Goal: Browse casually: Explore the website without a specific task or goal

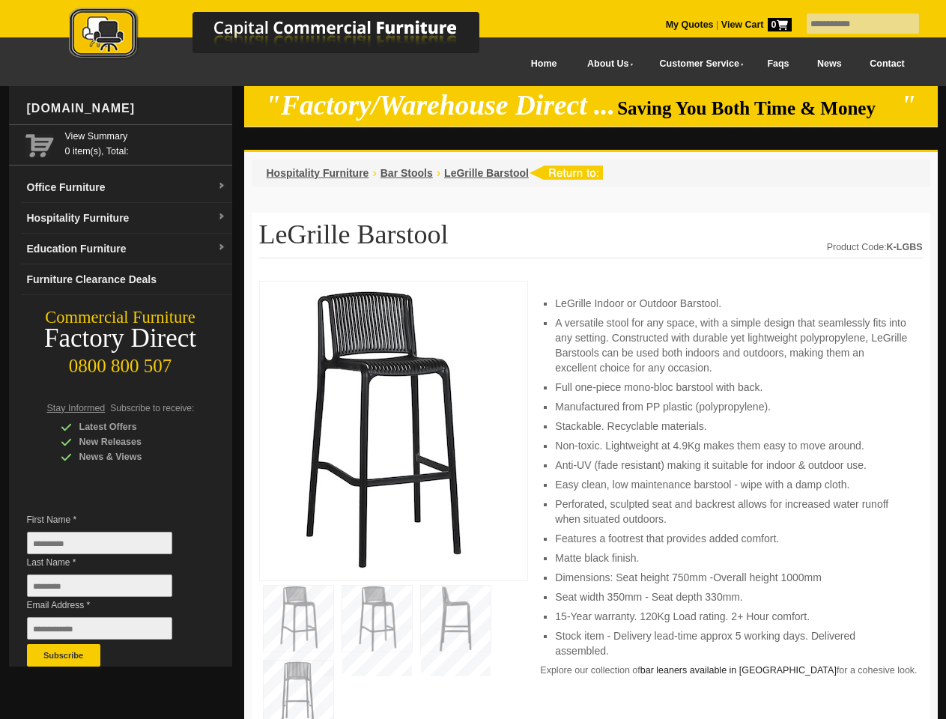
click at [853, 24] on input "text" at bounding box center [863, 23] width 112 height 20
click at [111, 589] on input "Last Name *" at bounding box center [99, 585] width 145 height 22
click at [64, 655] on button "Subscribe" at bounding box center [63, 655] width 73 height 22
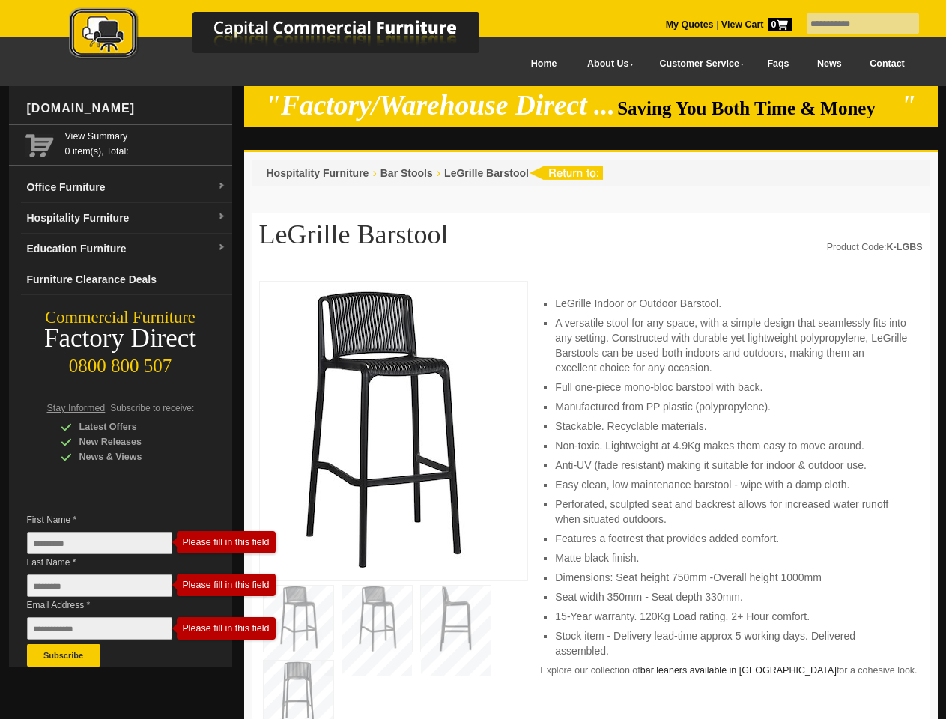
click at [591, 500] on li "Perforated, sculpted seat and backrest allows for increased water runoff when s…" at bounding box center [731, 511] width 352 height 30
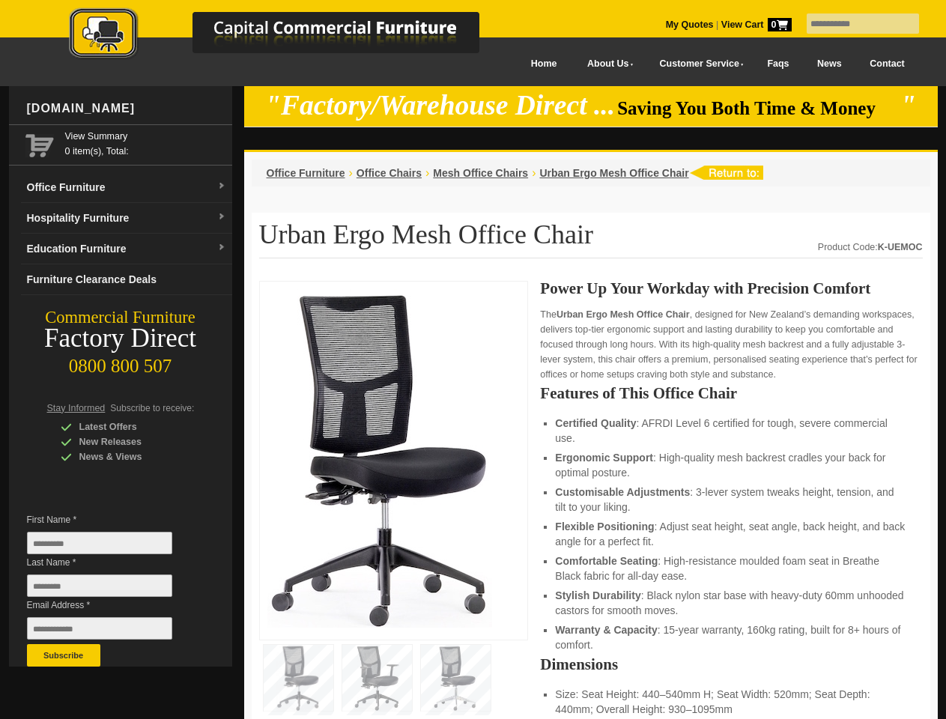
click at [853, 24] on input "text" at bounding box center [863, 23] width 112 height 20
click at [111, 589] on input "Last Name *" at bounding box center [99, 585] width 145 height 22
click at [64, 655] on button "Subscribe" at bounding box center [63, 655] width 73 height 22
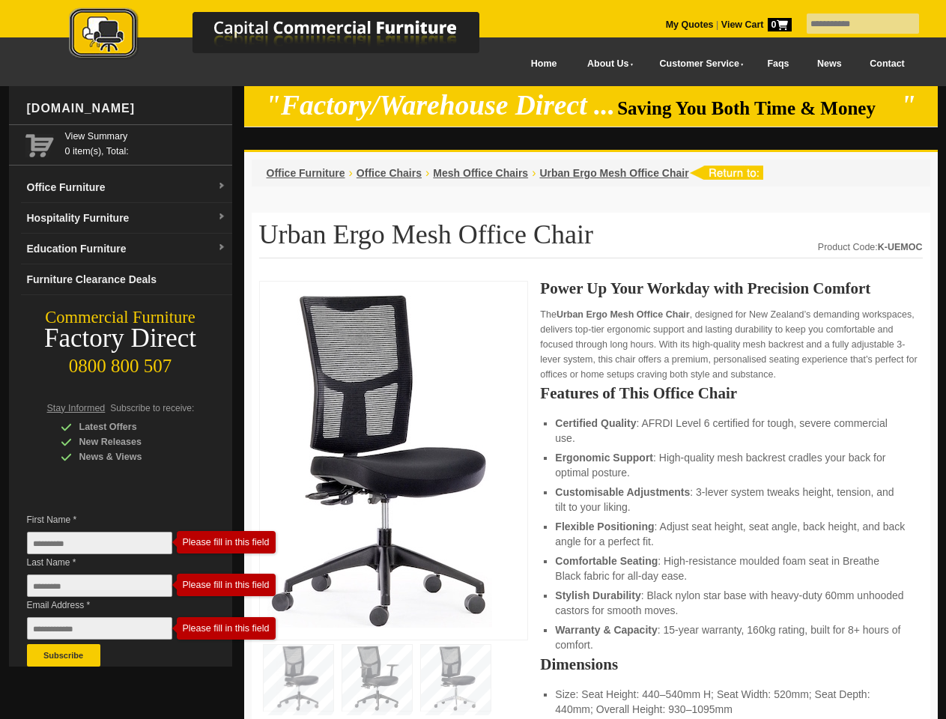
click at [591, 500] on li "Customisable Adjustments : 3-lever system tweaks height, tension, and tilt to y…" at bounding box center [731, 500] width 352 height 30
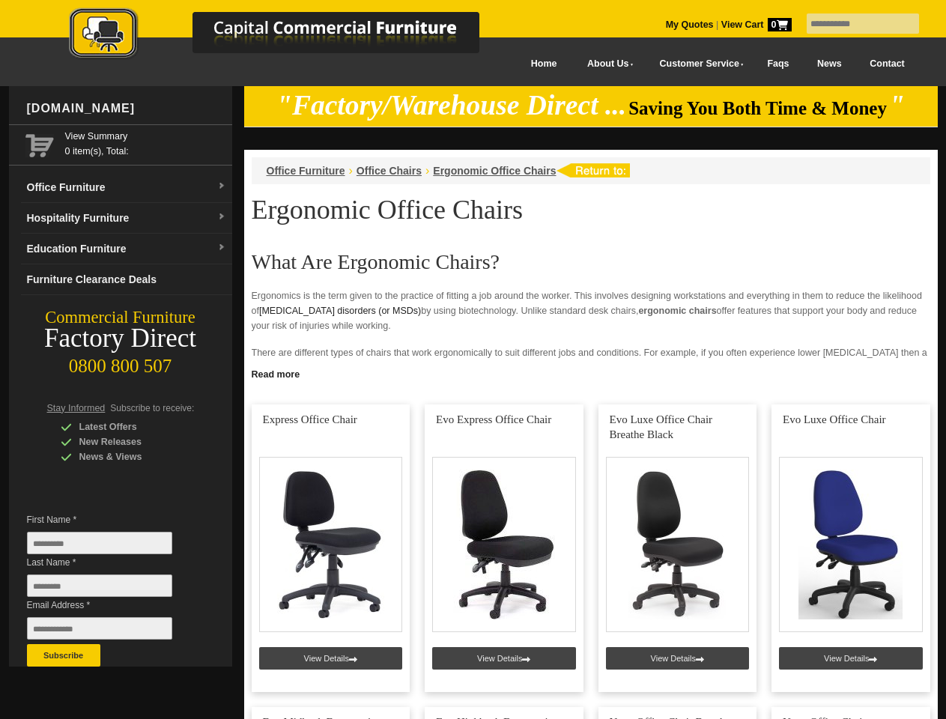
click at [853, 24] on input "text" at bounding box center [863, 23] width 112 height 20
click at [111, 589] on input "Last Name *" at bounding box center [99, 585] width 145 height 22
click at [64, 655] on button "Subscribe" at bounding box center [63, 655] width 73 height 22
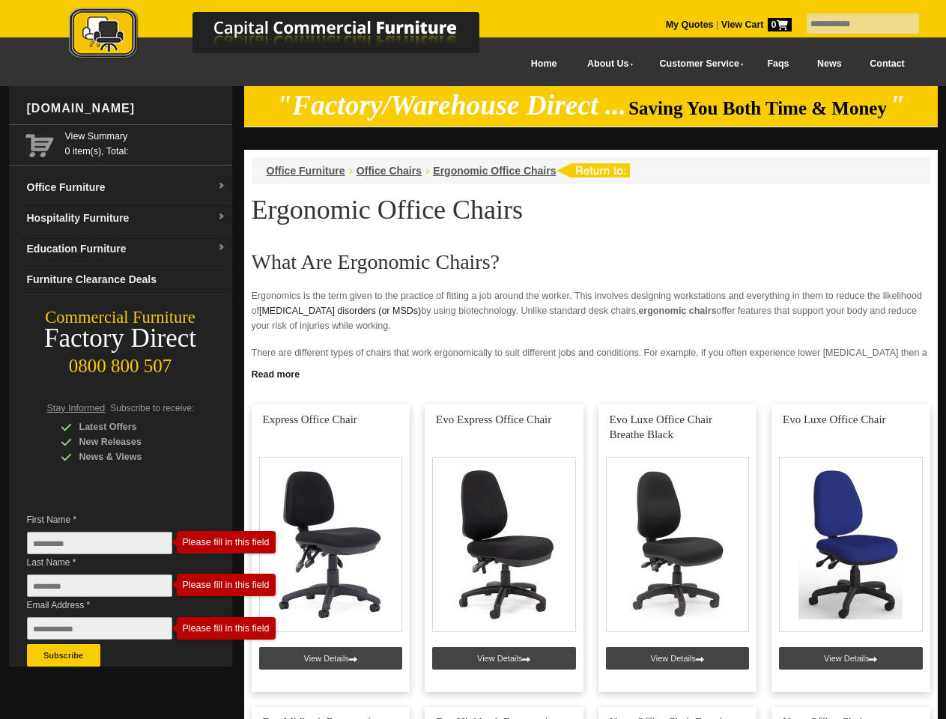
click at [591, 373] on link "Read more" at bounding box center [590, 372] width 693 height 19
